Goal: Information Seeking & Learning: Learn about a topic

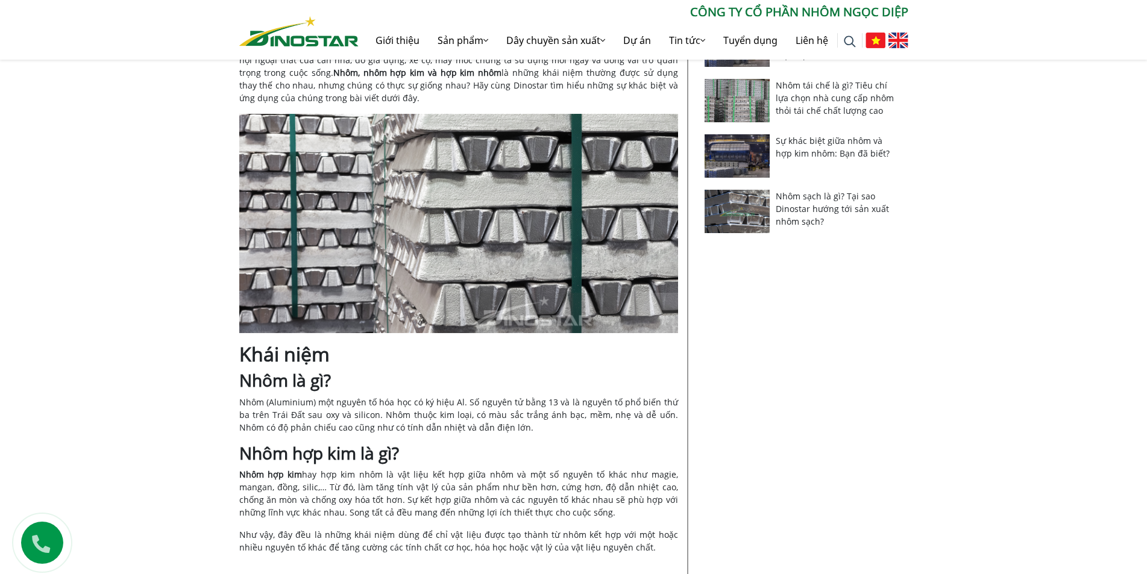
scroll to position [542, 0]
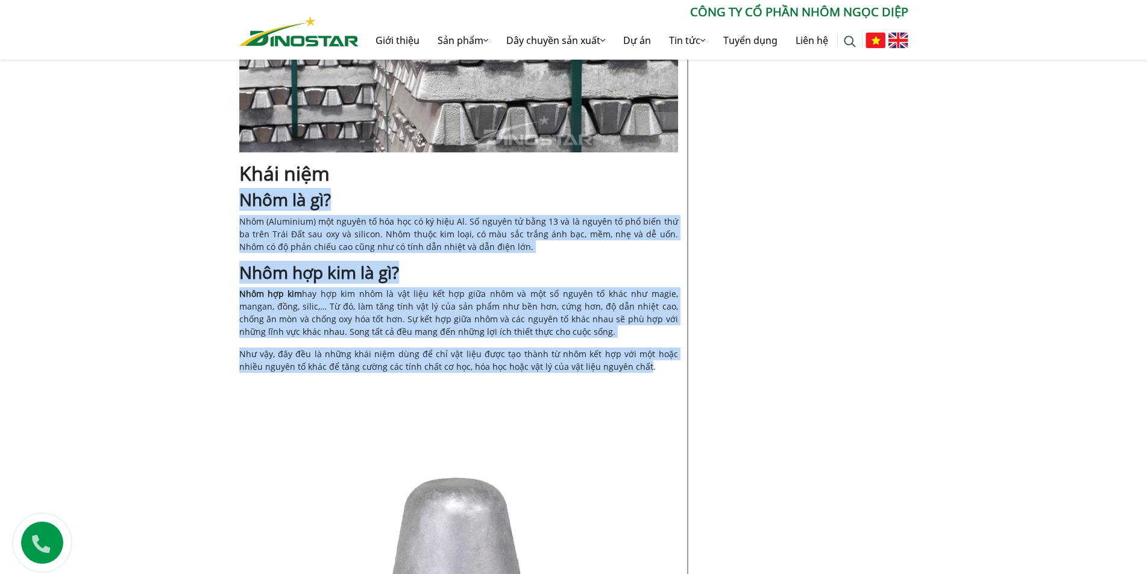
drag, startPoint x: 240, startPoint y: 202, endPoint x: 614, endPoint y: 367, distance: 408.8
copy div "Lore ip do? Sita (Consectet) adi elitse do eiu tem in ut labo Et. Do magnaa en …"
click at [269, 355] on span "Như vậy, đây đều là những khái niệm dùng để chỉ vật liệu được tạo thành từ nhôm…" at bounding box center [458, 360] width 439 height 24
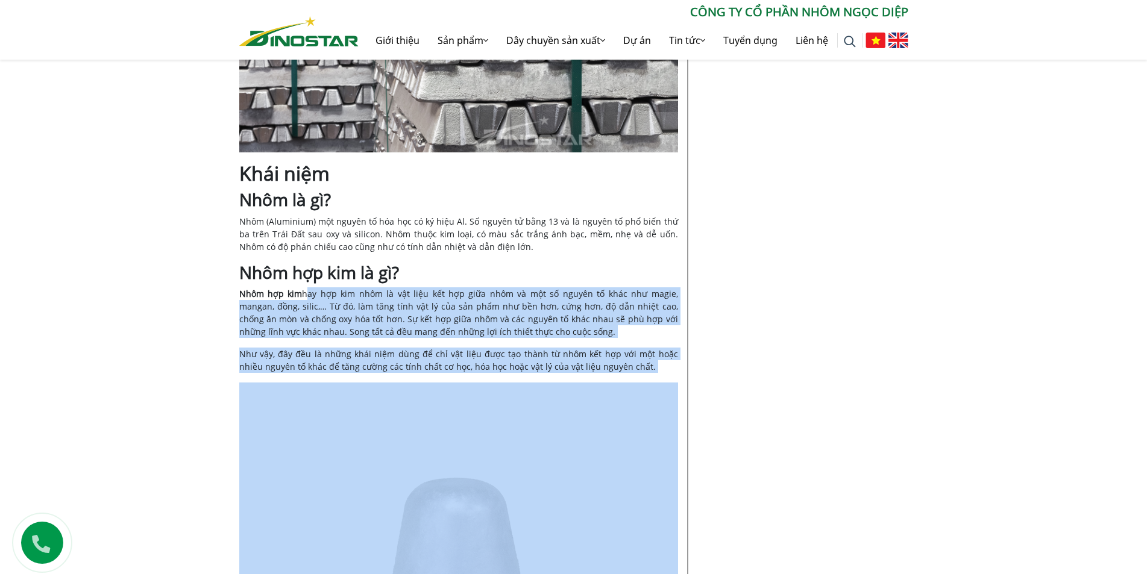
drag, startPoint x: 301, startPoint y: 292, endPoint x: 618, endPoint y: 374, distance: 328.0
copy div "hay hợp kim nhôm là vật liệu kết hợp giữa nhôm và một số nguyên tố khác như mag…"
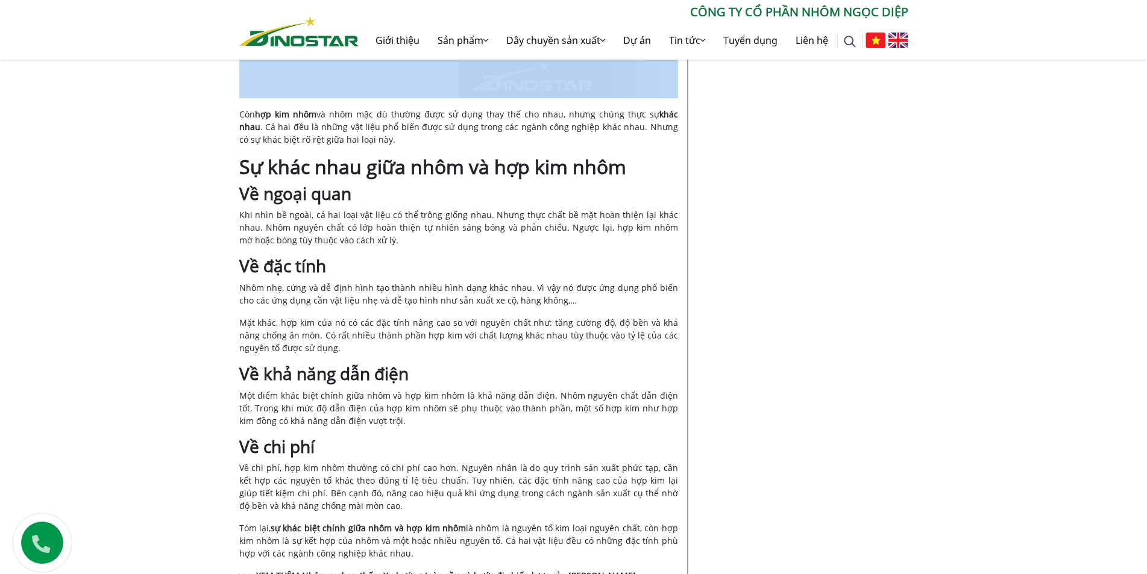
scroll to position [1386, 0]
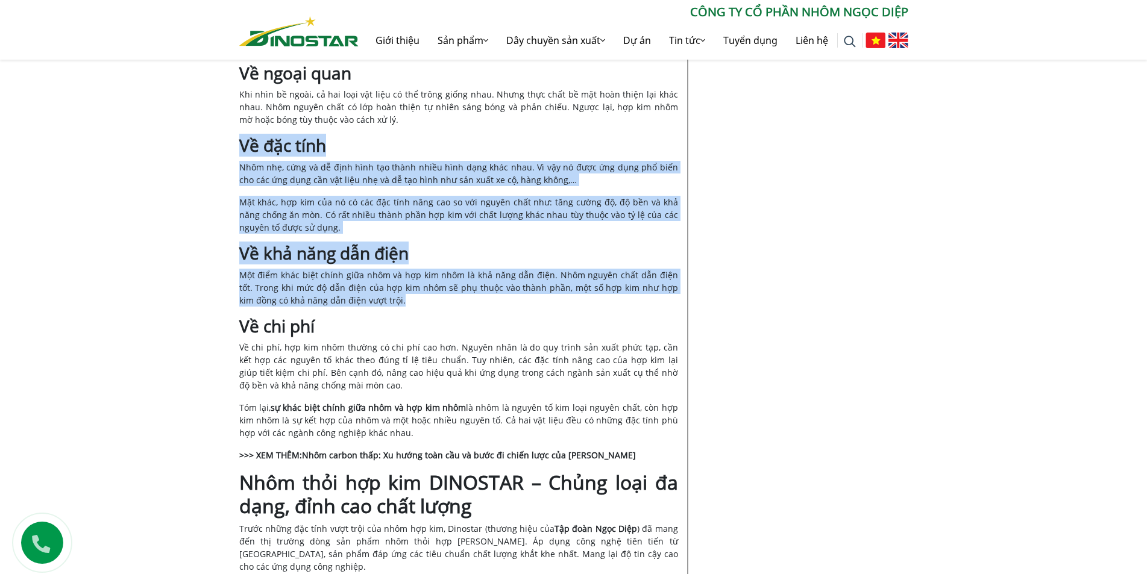
drag, startPoint x: 243, startPoint y: 145, endPoint x: 387, endPoint y: 303, distance: 213.7
click at [387, 303] on div "Nội dung Toggle Khái niệm Nhôm là gì? Nhôm hợp kim là gì? Sự khác nhau giữa nhô…" at bounding box center [458, 142] width 439 height 2336
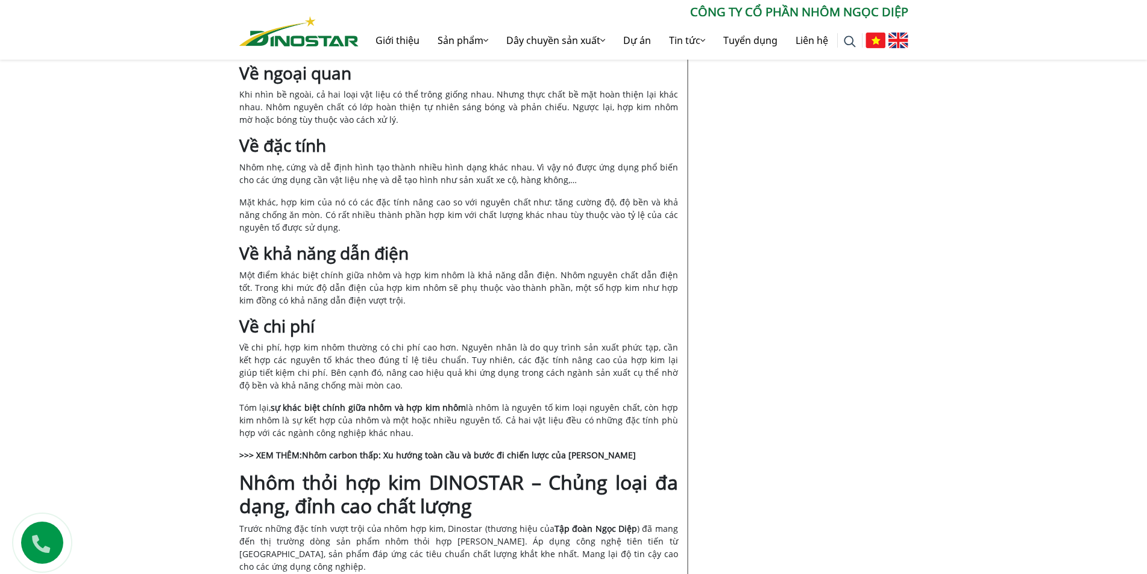
click at [242, 75] on b "Về ngoại quan" at bounding box center [295, 72] width 112 height 23
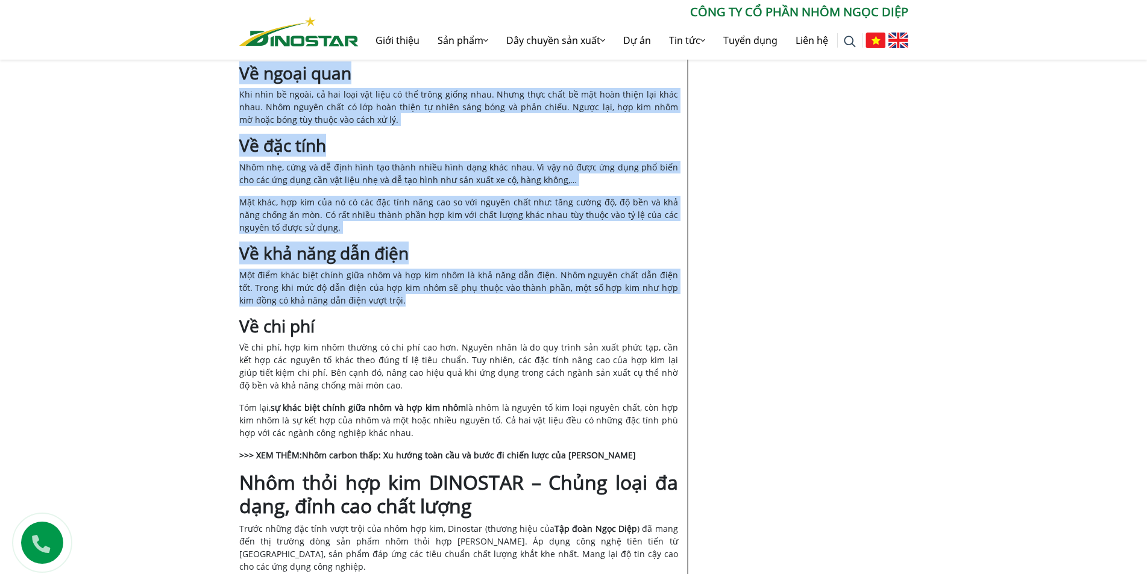
drag, startPoint x: 242, startPoint y: 75, endPoint x: 384, endPoint y: 300, distance: 266.5
click at [384, 300] on div "Nội dung Toggle Khái niệm Nhôm là gì? Nhôm hợp kim là gì? Sự khác nhau giữa nhô…" at bounding box center [458, 142] width 439 height 2336
copy div "Lo ipsum dolo Sit amet co adipi, el sed doei tem inci ut lab etdol magna aliq. …"
